Goal: Information Seeking & Learning: Learn about a topic

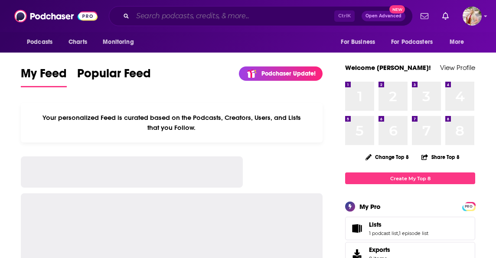
drag, startPoint x: 0, startPoint y: 0, endPoint x: 210, endPoint y: 14, distance: 210.8
click at [210, 14] on input "Search podcasts, credits, & more..." at bounding box center [234, 16] width 202 height 14
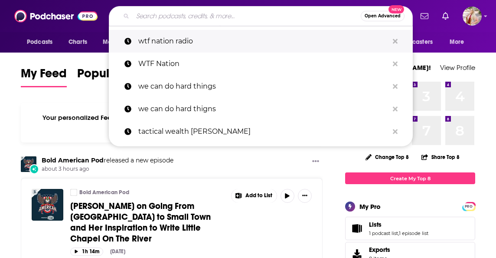
click at [206, 34] on p "wtf nation radio" at bounding box center [263, 41] width 250 height 23
type input "wtf nation radio"
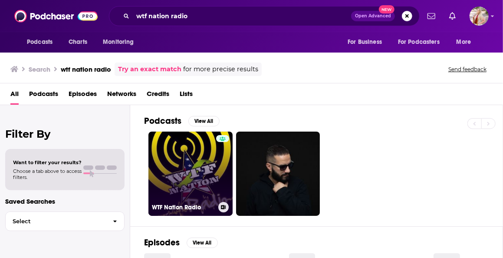
click at [202, 155] on link "WTF Nation Radio" at bounding box center [190, 173] width 84 height 84
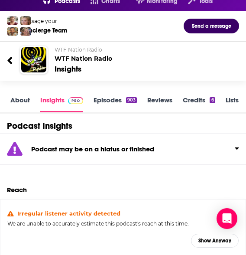
scroll to position [37, 0]
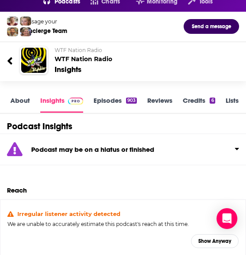
click at [107, 99] on link "Episodes 903" at bounding box center [115, 104] width 43 height 16
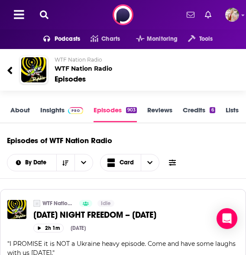
click at [54, 110] on link "Insights" at bounding box center [61, 114] width 43 height 16
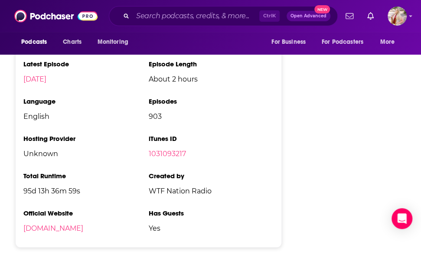
scroll to position [1397, 0]
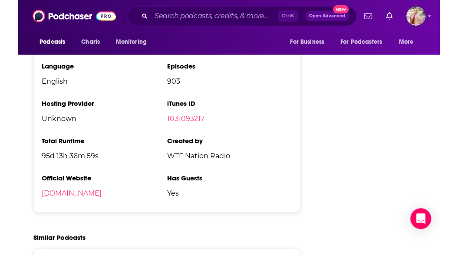
scroll to position [1430, 0]
